Goal: Transaction & Acquisition: Purchase product/service

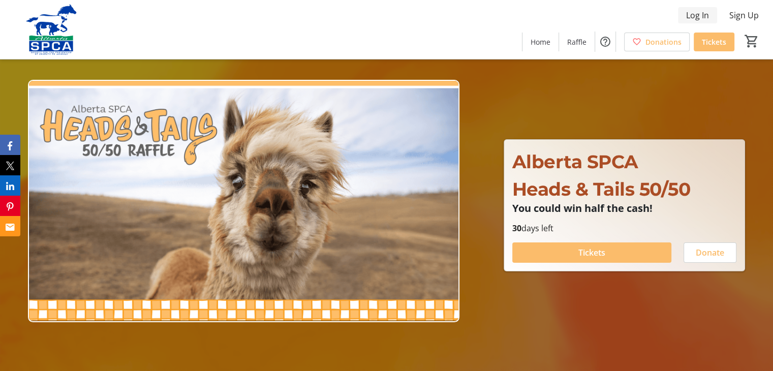
click at [690, 12] on span "Log In" at bounding box center [697, 15] width 23 height 12
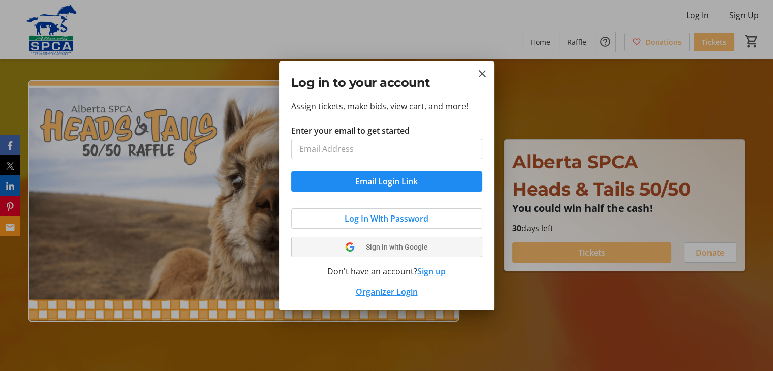
click at [390, 245] on button "Sign in with Google" at bounding box center [386, 247] width 191 height 20
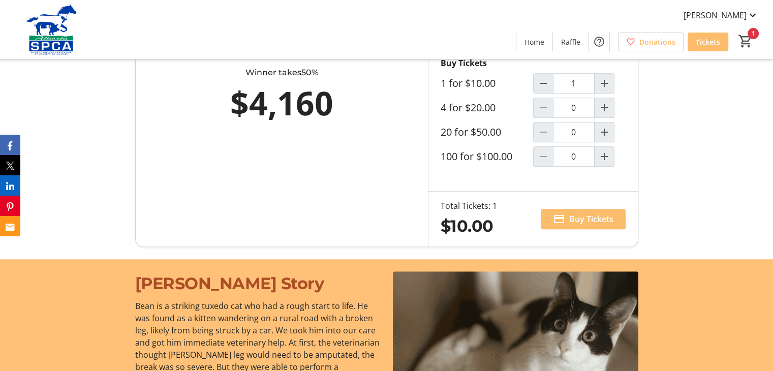
scroll to position [593, 0]
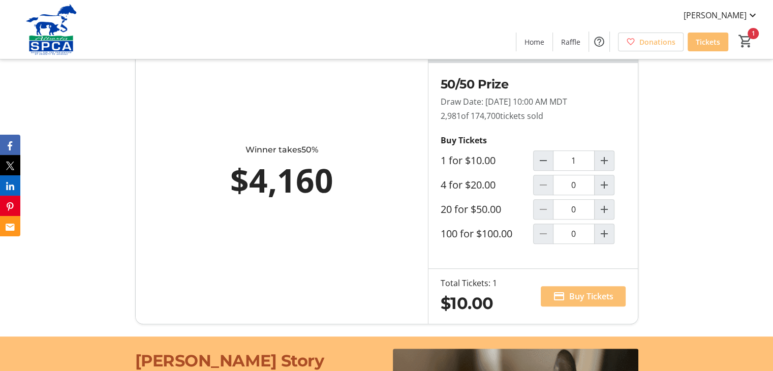
click at [587, 299] on span "Buy Tickets" at bounding box center [591, 296] width 44 height 12
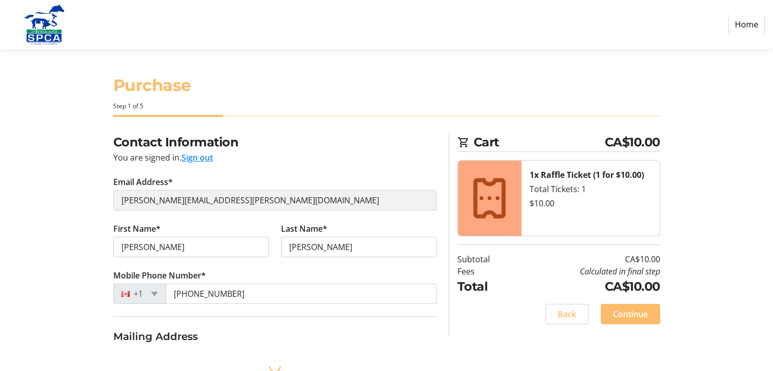
select select "CA"
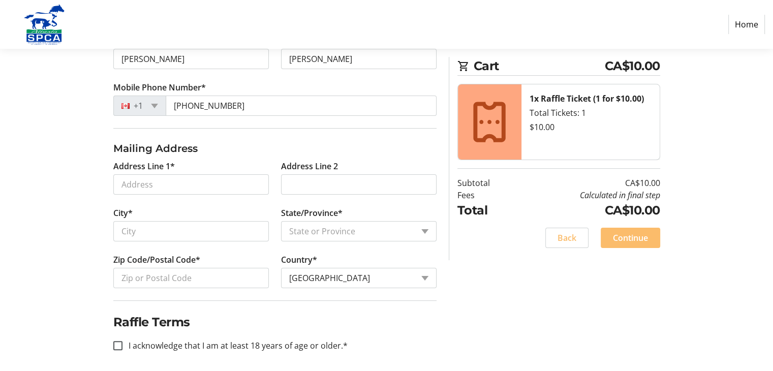
scroll to position [192, 0]
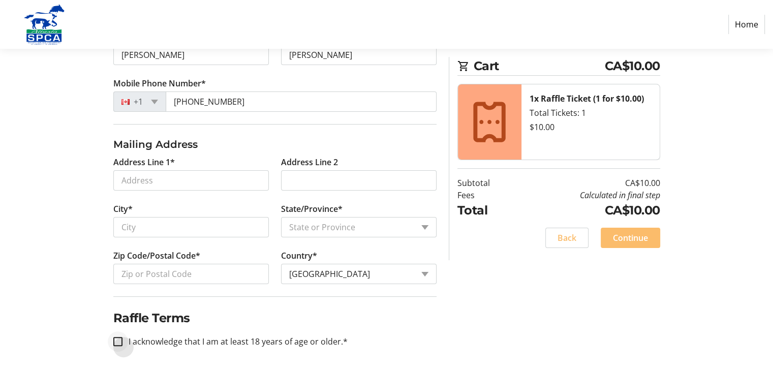
click at [110, 342] on div at bounding box center [118, 341] width 24 height 24
checkbox input "true"
click at [640, 232] on span "Continue" at bounding box center [630, 238] width 35 height 12
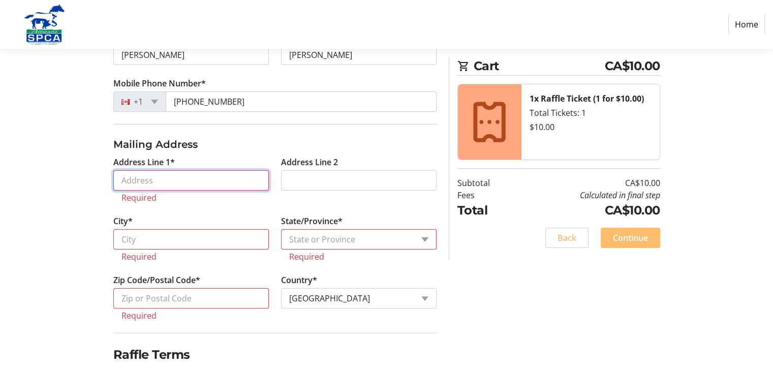
click at [187, 181] on input "Address Line 1*" at bounding box center [191, 180] width 156 height 20
type input "[STREET_ADDRESS][PERSON_NAME]"
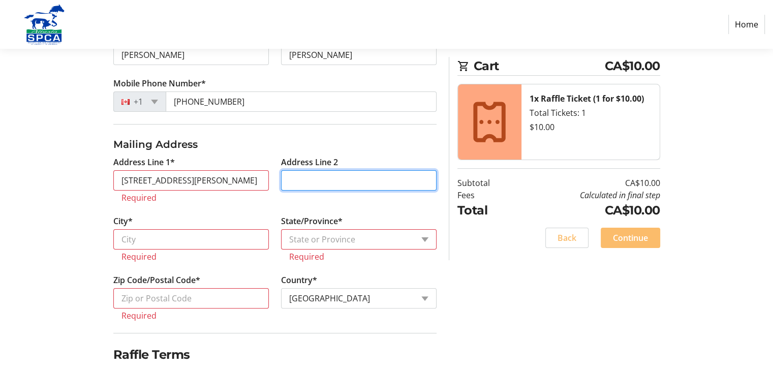
type input "[STREET_ADDRESS][PERSON_NAME]"
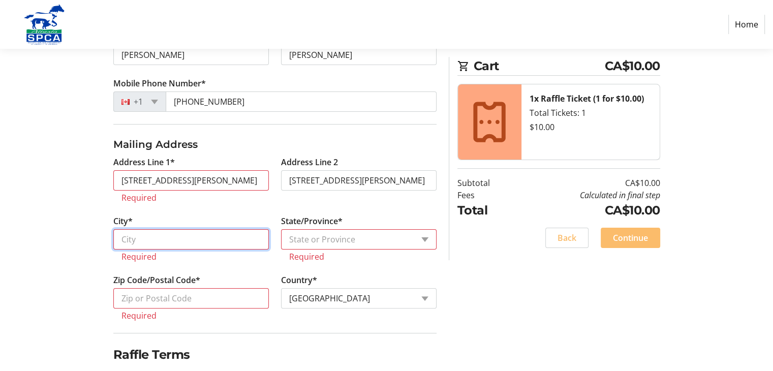
type input "Dorchester"
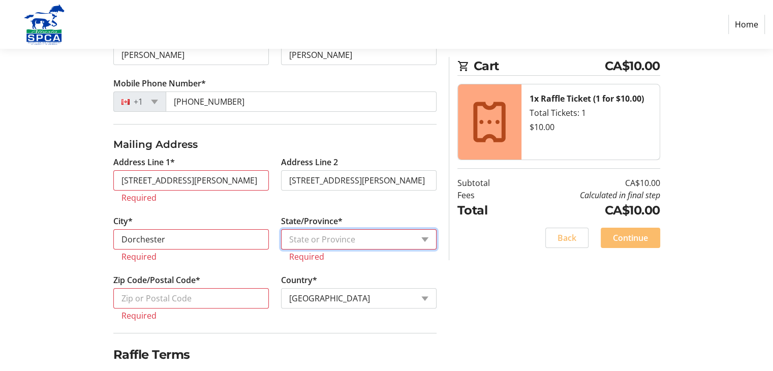
select select "ON"
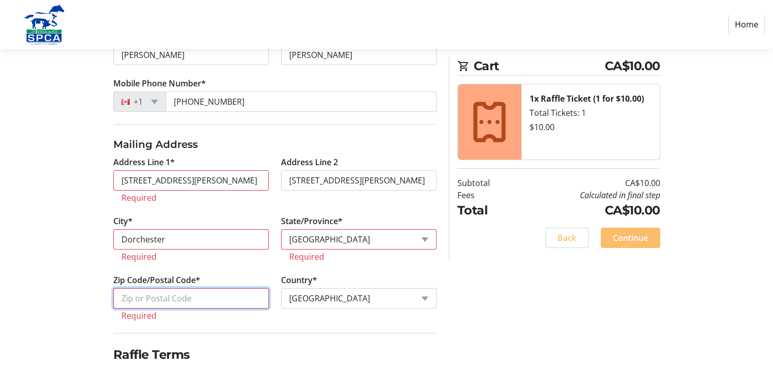
type input "N0L 1G3"
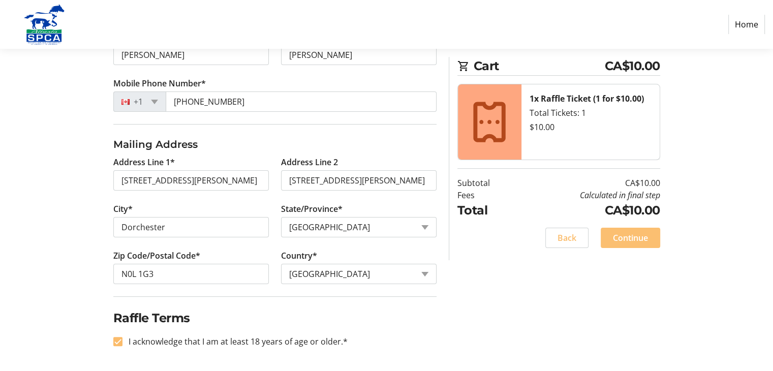
click at [624, 232] on span "Continue" at bounding box center [630, 238] width 35 height 12
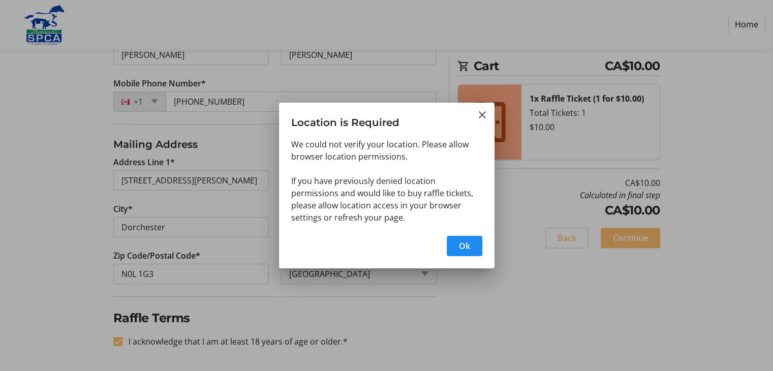
scroll to position [0, 0]
click at [482, 113] on mat-icon "Close" at bounding box center [482, 115] width 12 height 12
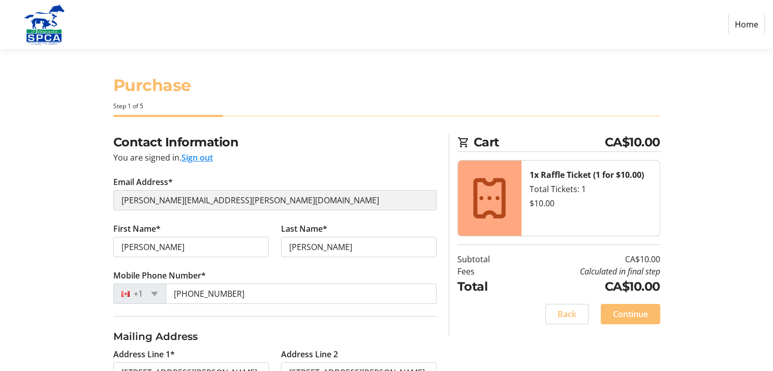
scroll to position [192, 0]
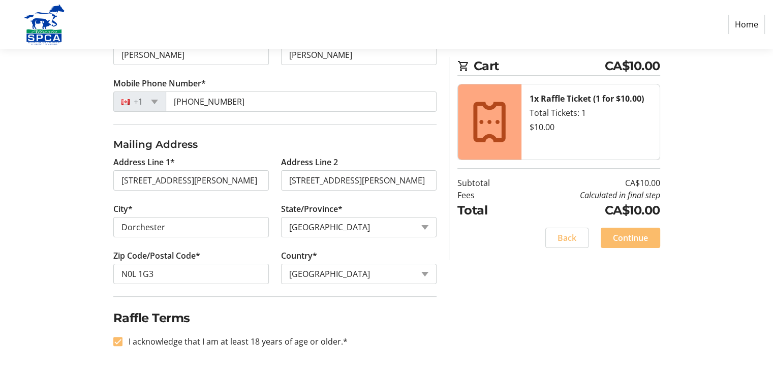
click at [771, 195] on section "Purchase Step 1 of 5 Cart CA$10.00 1x Raffle Ticket (1 for $10.00) Total Ticket…" at bounding box center [386, 114] width 773 height 515
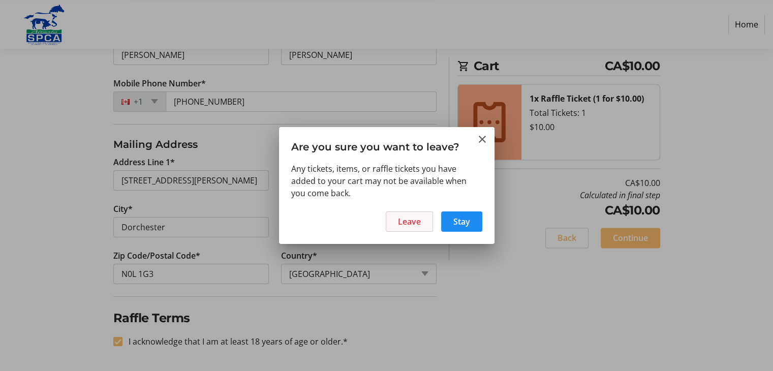
click at [402, 223] on span "Leave" at bounding box center [409, 221] width 23 height 12
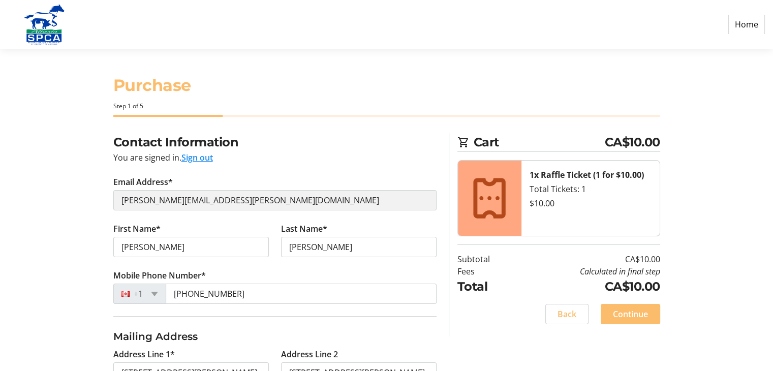
scroll to position [192, 0]
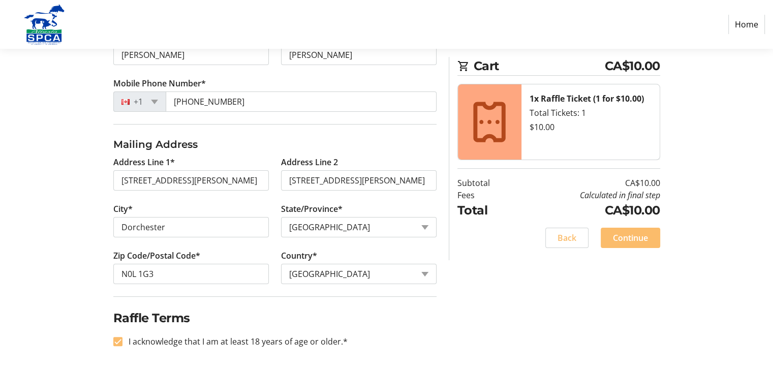
click at [749, 24] on link "Home" at bounding box center [746, 24] width 37 height 19
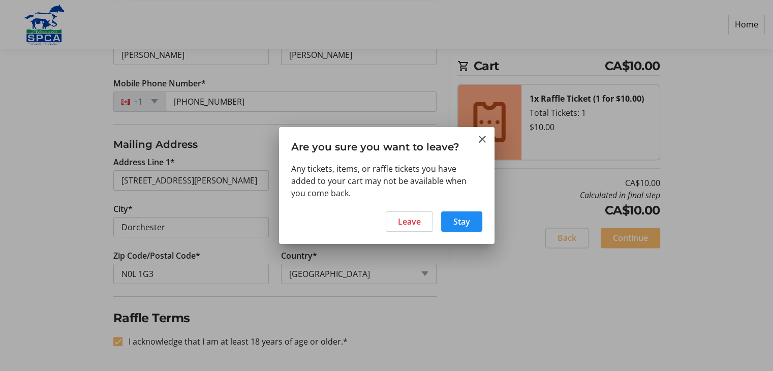
scroll to position [0, 0]
click at [407, 226] on span "Leave" at bounding box center [409, 221] width 23 height 12
